Goal: Find contact information: Find contact information

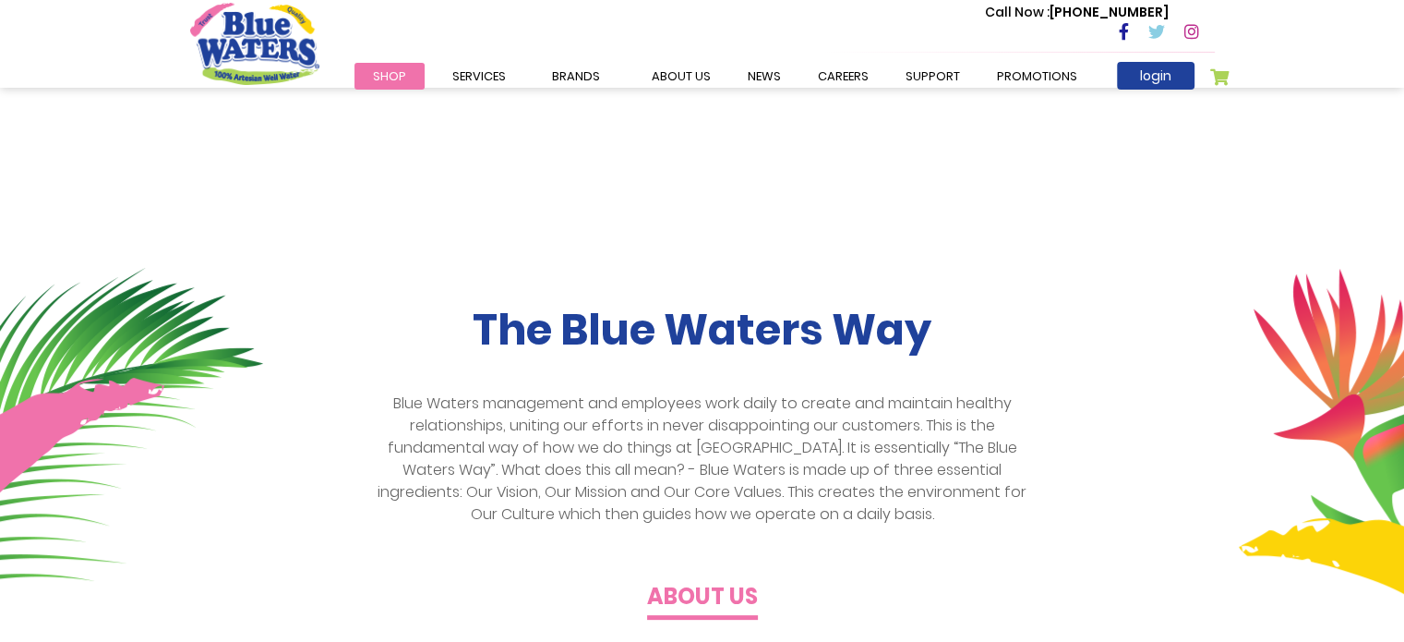
scroll to position [398, 0]
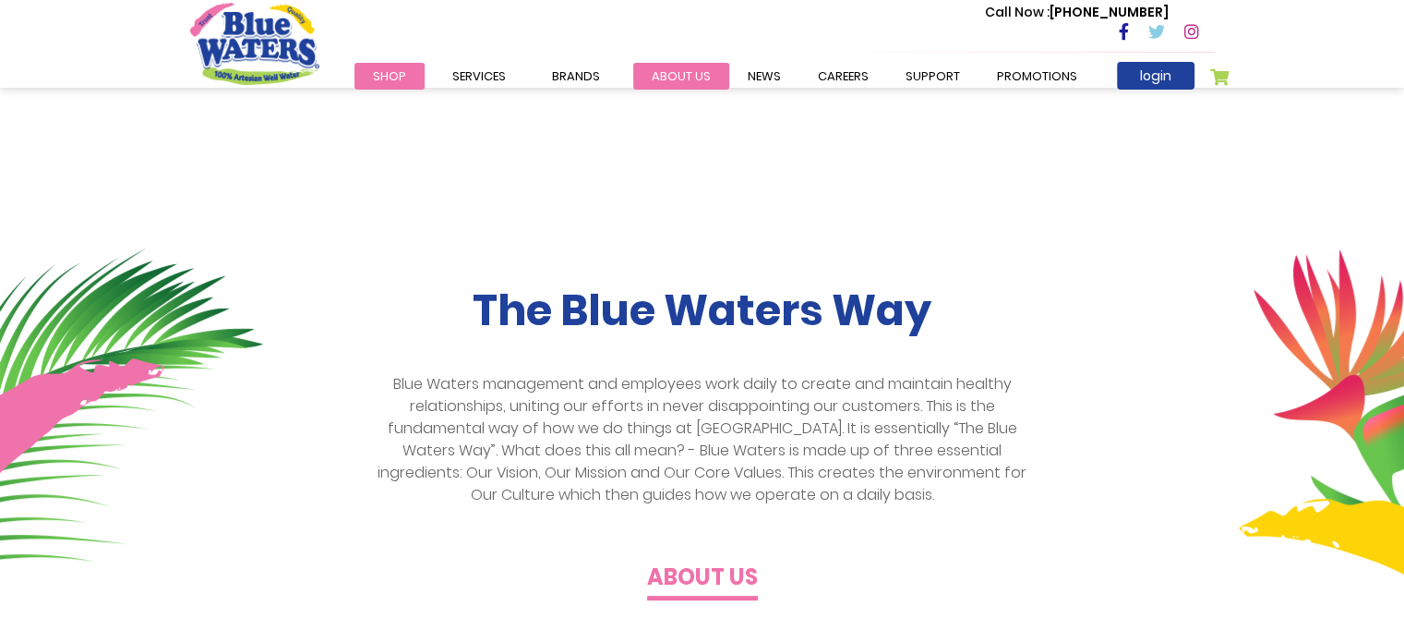
click at [695, 69] on link "about us" at bounding box center [681, 76] width 96 height 27
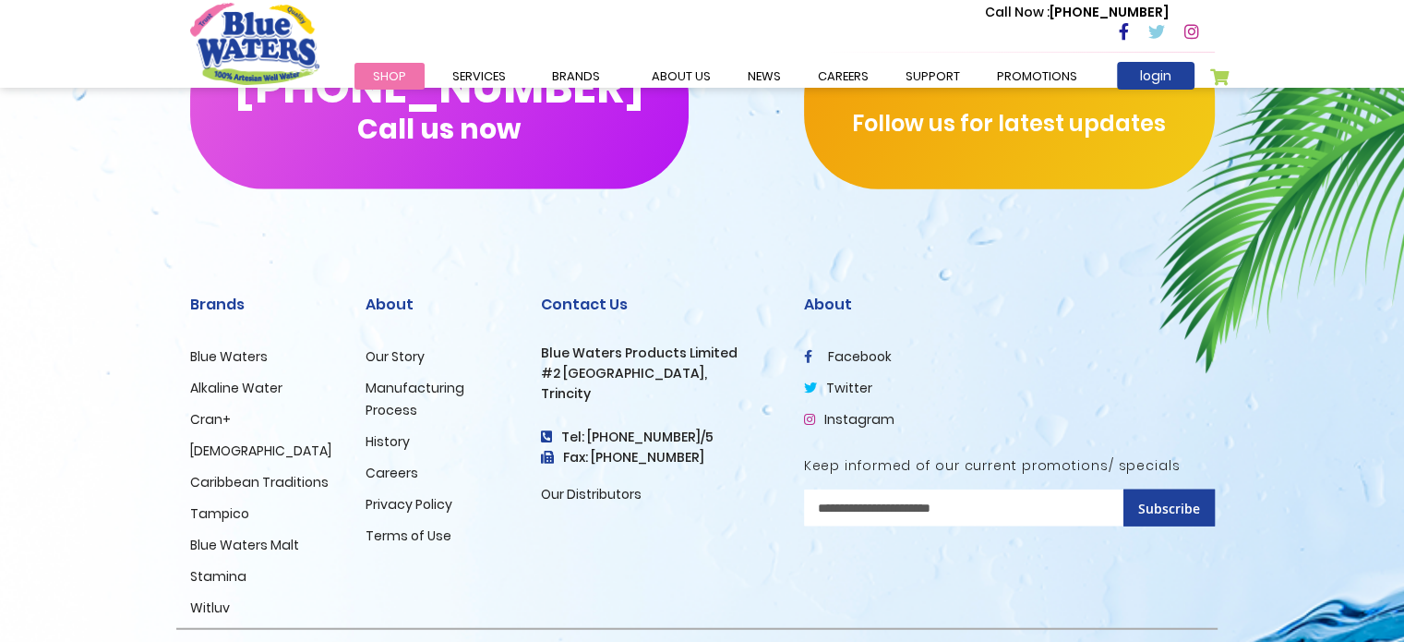
scroll to position [4569, 0]
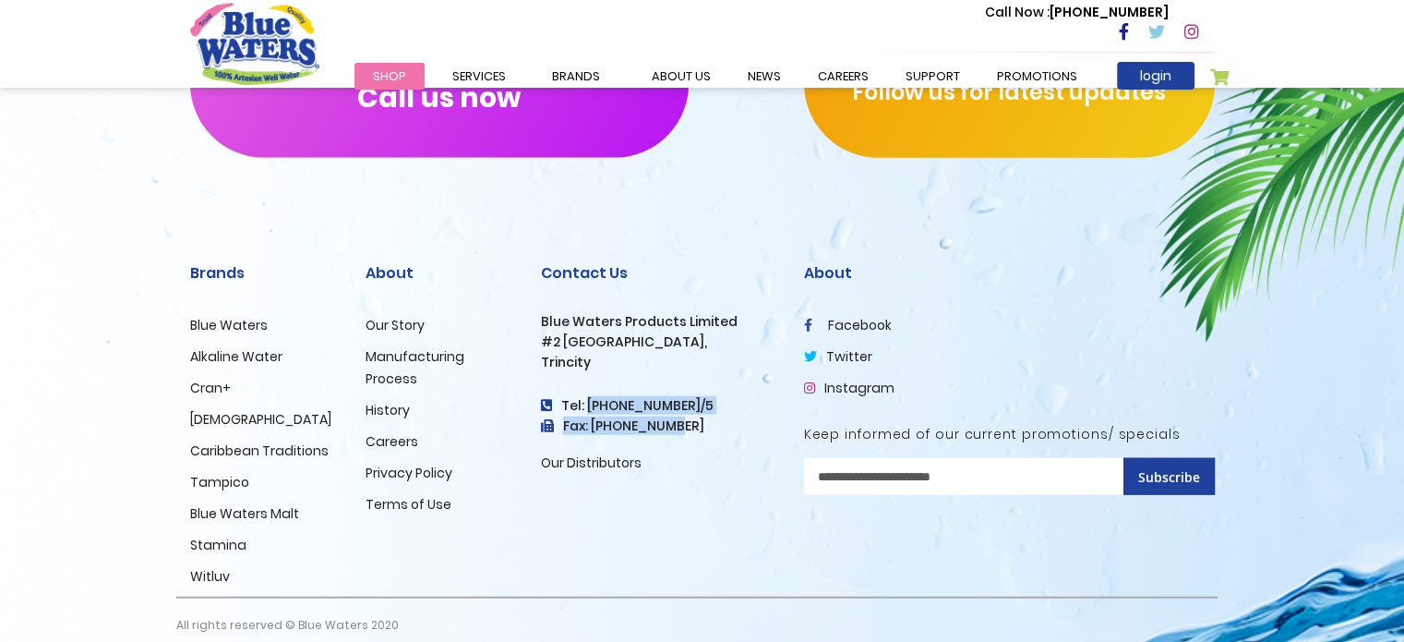
drag, startPoint x: 583, startPoint y: 378, endPoint x: 658, endPoint y: 411, distance: 82.7
click at [658, 411] on div "Contact Us Blue Waters Products Limited #2 Orange Grove Estate, Trincity Tel: (…" at bounding box center [658, 369] width 235 height 210
click at [558, 398] on h4 "Tel: [PHONE_NUMBER]/5" at bounding box center [658, 406] width 235 height 16
drag, startPoint x: 562, startPoint y: 389, endPoint x: 680, endPoint y: 404, distance: 118.3
click at [680, 404] on div "Contact Us Blue Waters Products Limited #2 Orange Grove Estate, Trincity Tel: (…" at bounding box center [658, 369] width 235 height 210
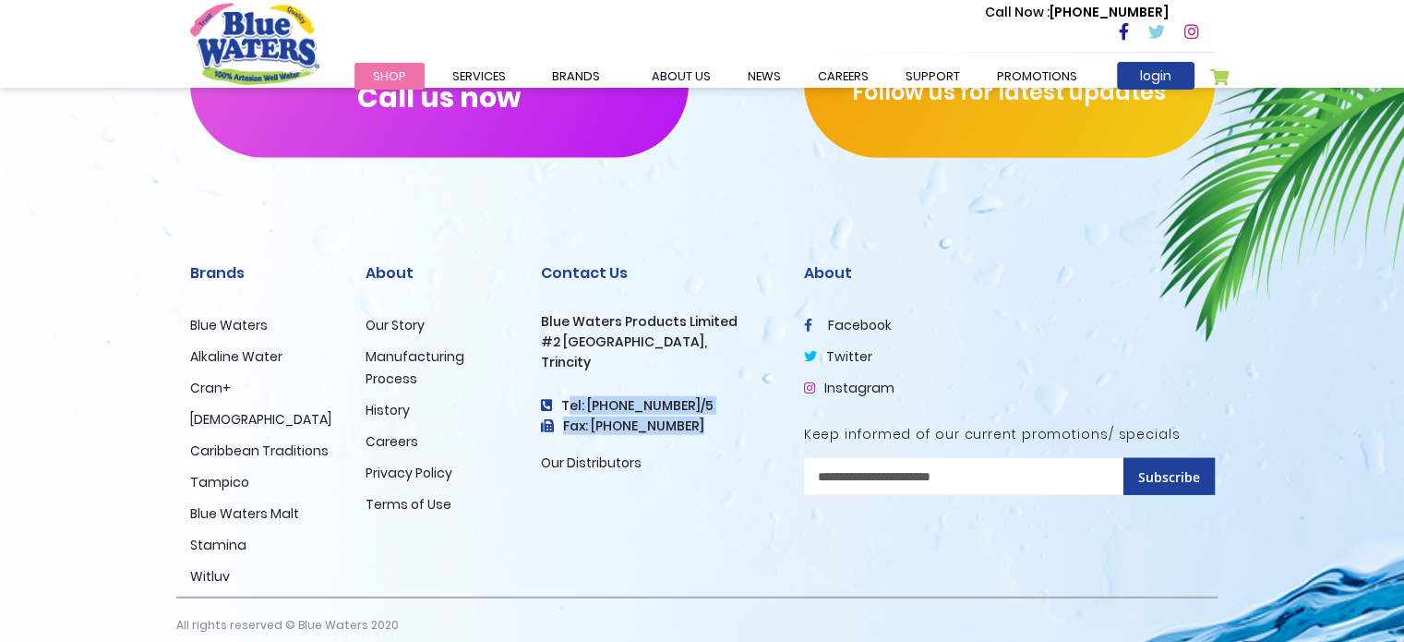
drag, startPoint x: 680, startPoint y: 404, endPoint x: 623, endPoint y: 383, distance: 60.2
click at [623, 398] on h4 "Tel: [PHONE_NUMBER]/5" at bounding box center [658, 406] width 235 height 16
drag, startPoint x: 561, startPoint y: 382, endPoint x: 691, endPoint y: 398, distance: 130.2
click at [691, 398] on div "Contact Us Blue Waters Products Limited #2 Orange Grove Estate, Trincity Tel: (…" at bounding box center [658, 369] width 235 height 210
click at [712, 438] on ul "Our Distributors" at bounding box center [658, 456] width 235 height 36
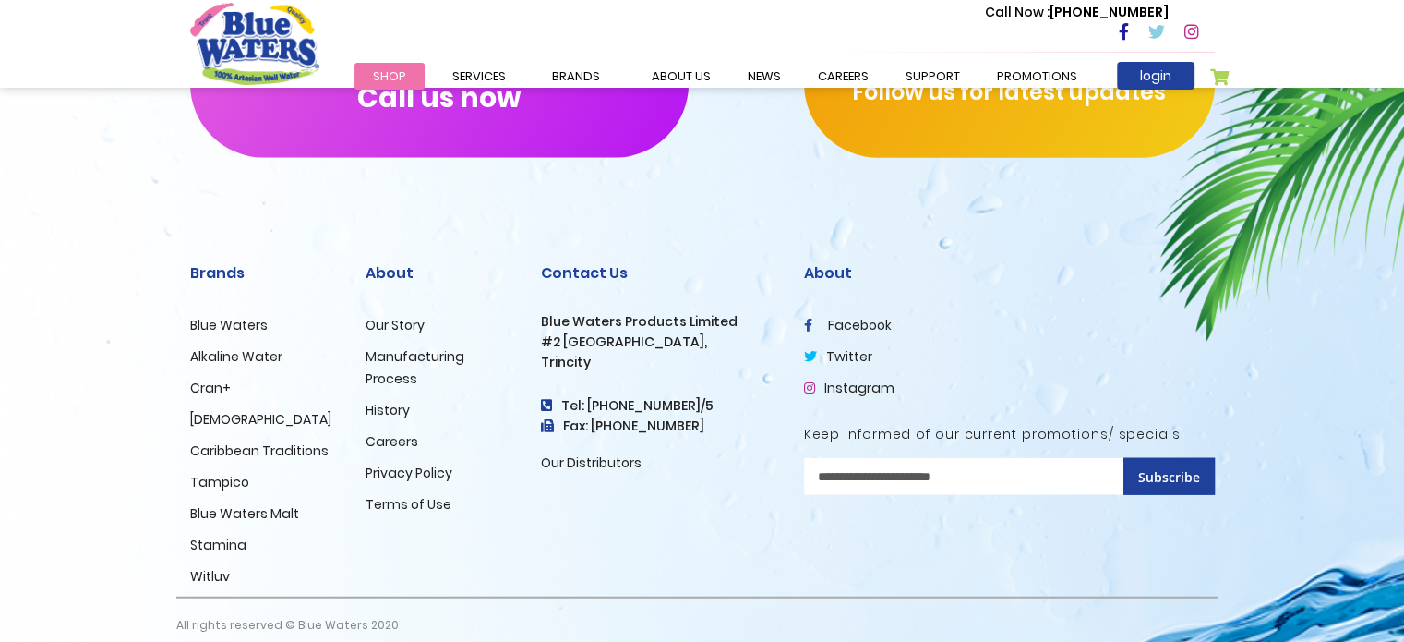
drag, startPoint x: 561, startPoint y: 383, endPoint x: 687, endPoint y: 404, distance: 127.4
click at [687, 404] on div "Contact Us Blue Waters Products Limited #2 Orange Grove Estate, Trincity Tel: (…" at bounding box center [658, 369] width 235 height 210
copy div "Tel: (868) 640-8824/5 Fax: (868) 640-4567"
